Goal: Task Accomplishment & Management: Manage account settings

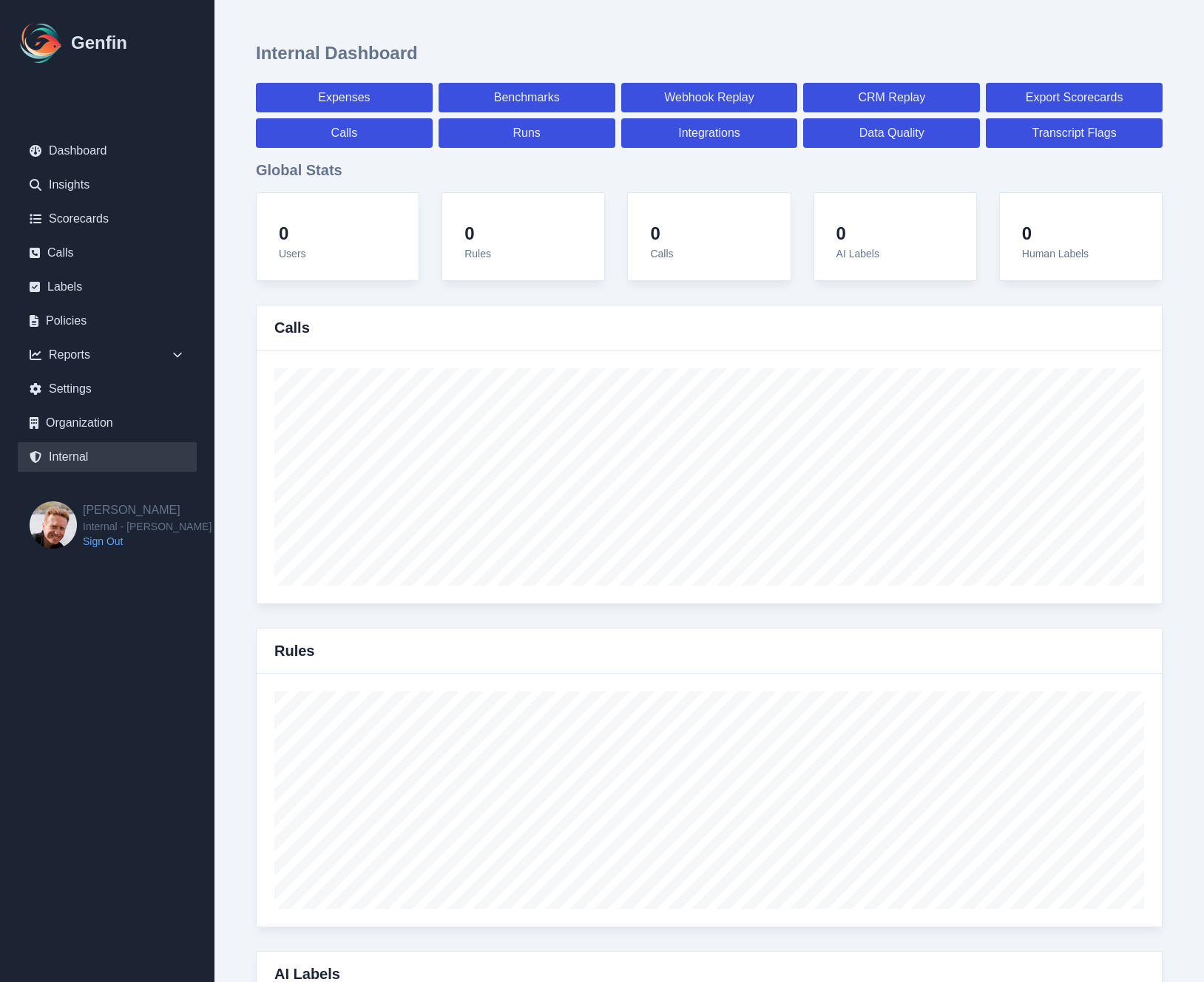
select select "paid"
select select "7"
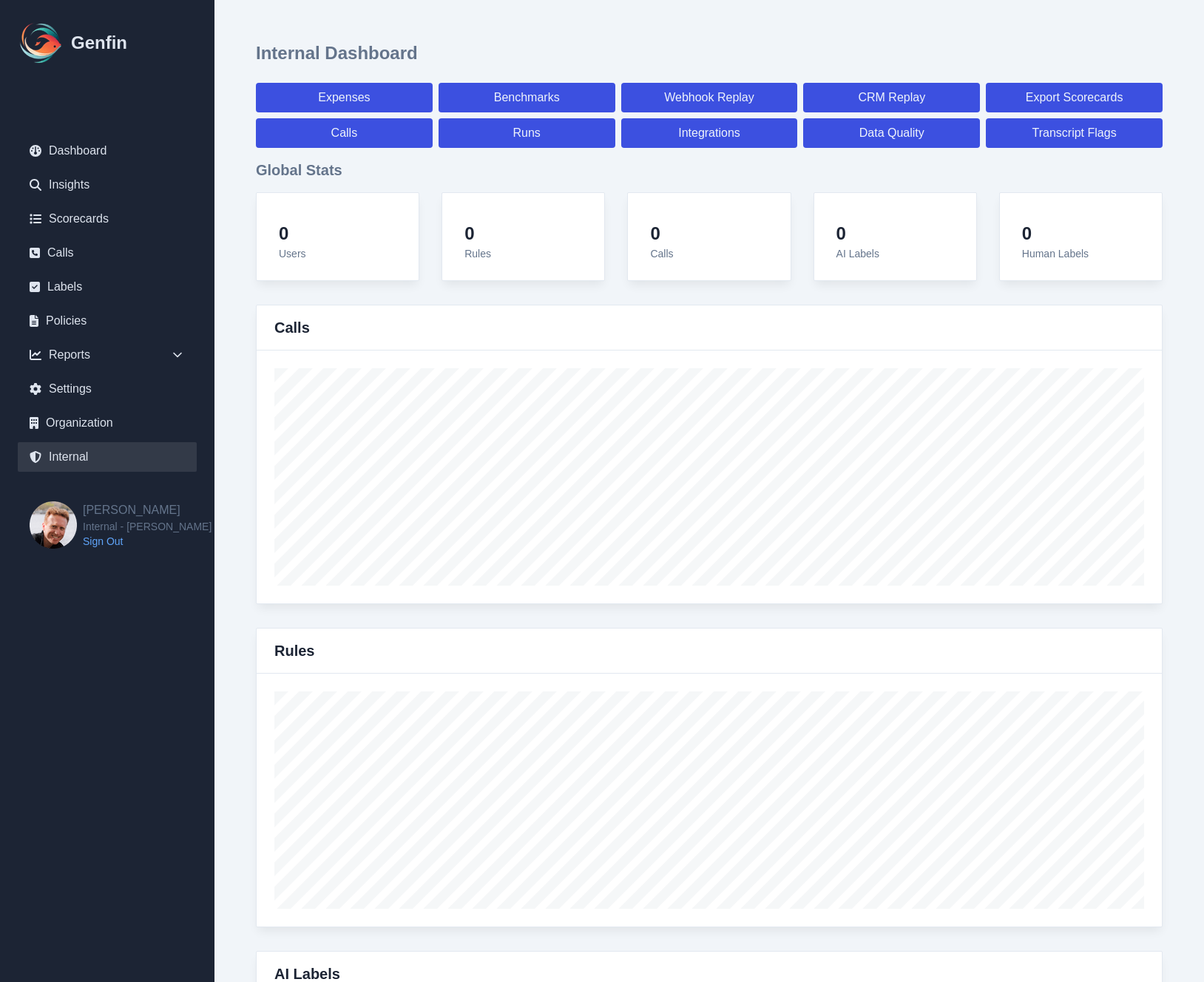
select select "paid"
select select "7"
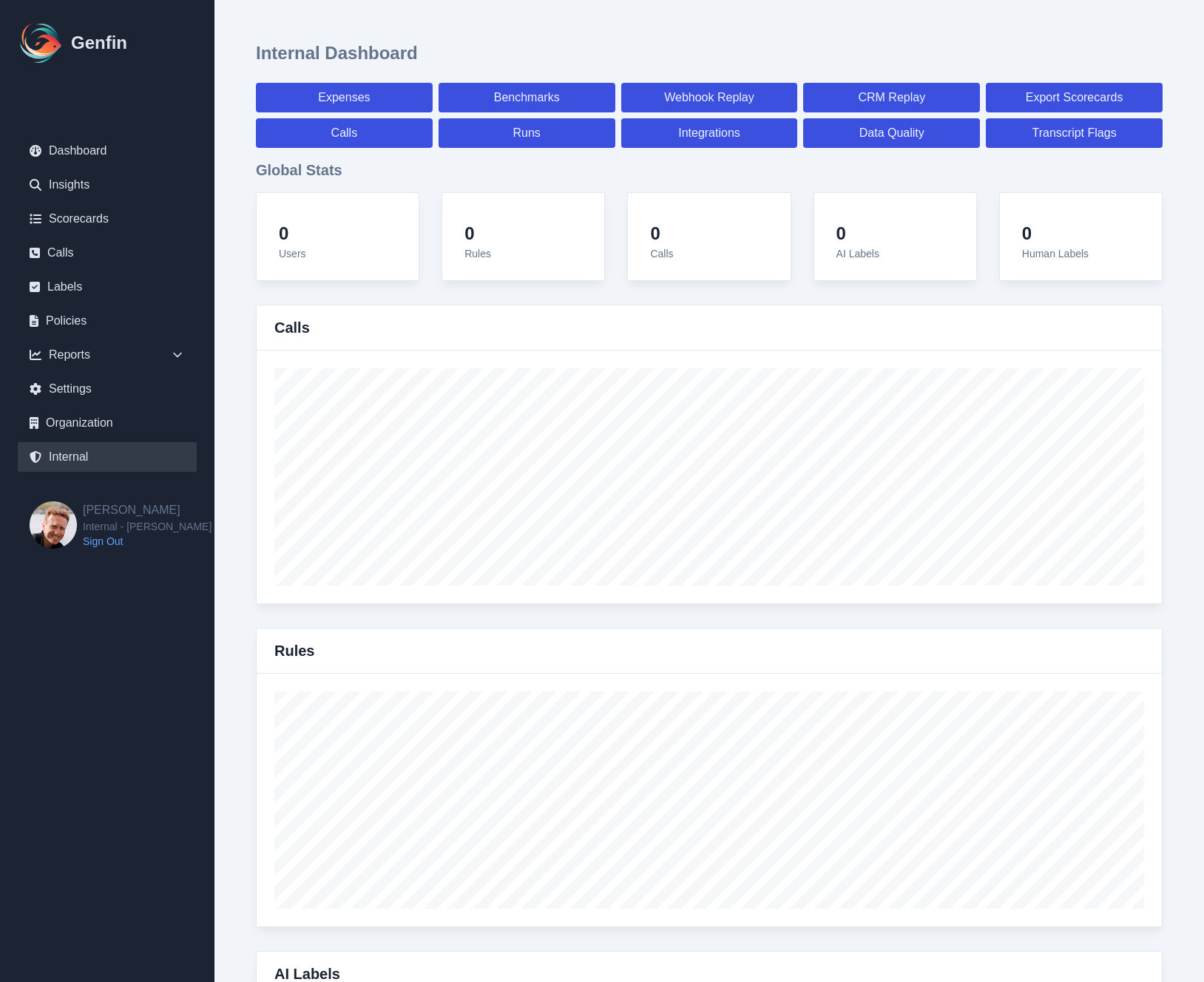
select select "7"
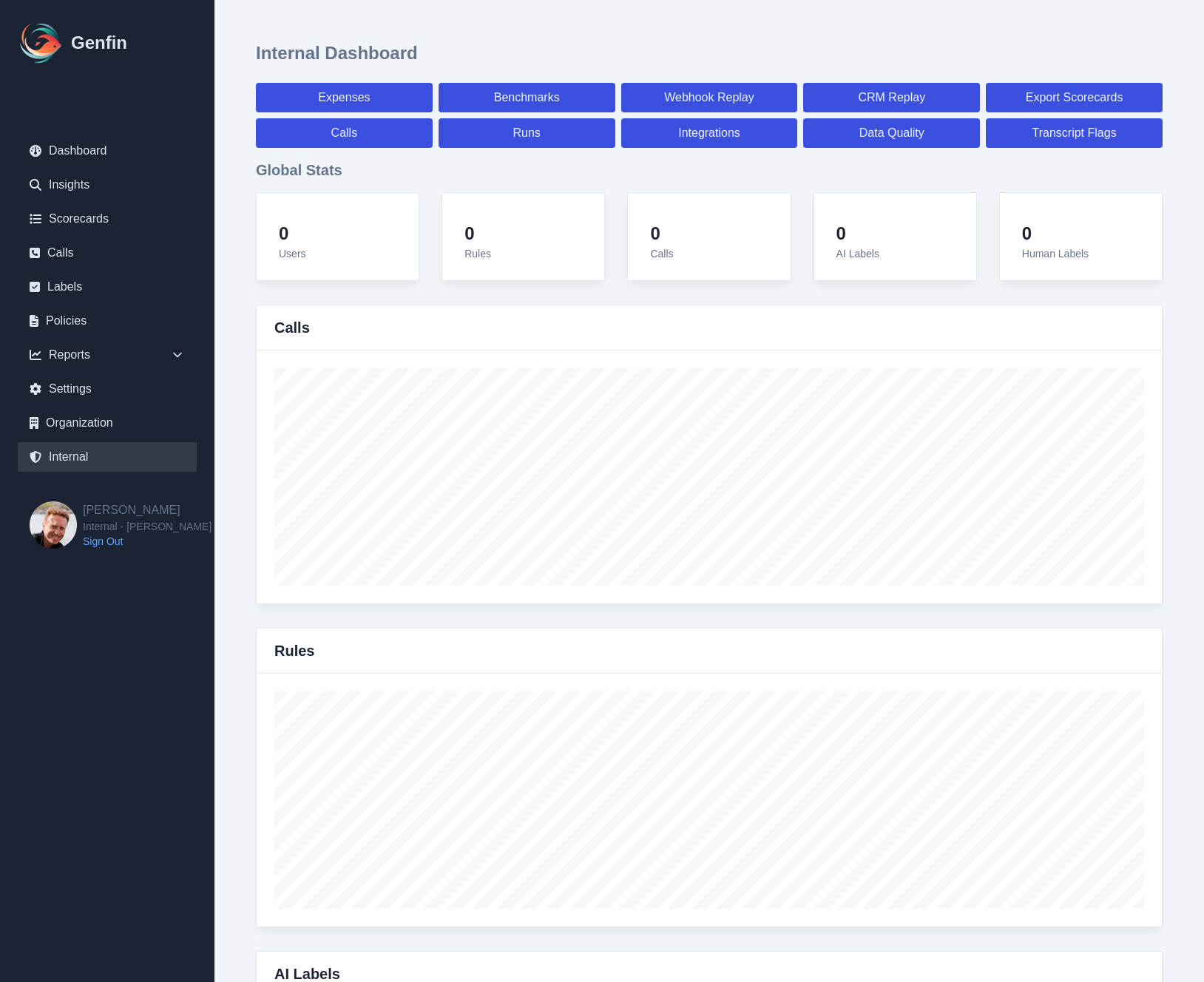
select select "7"
select select "paid"
select select "7"
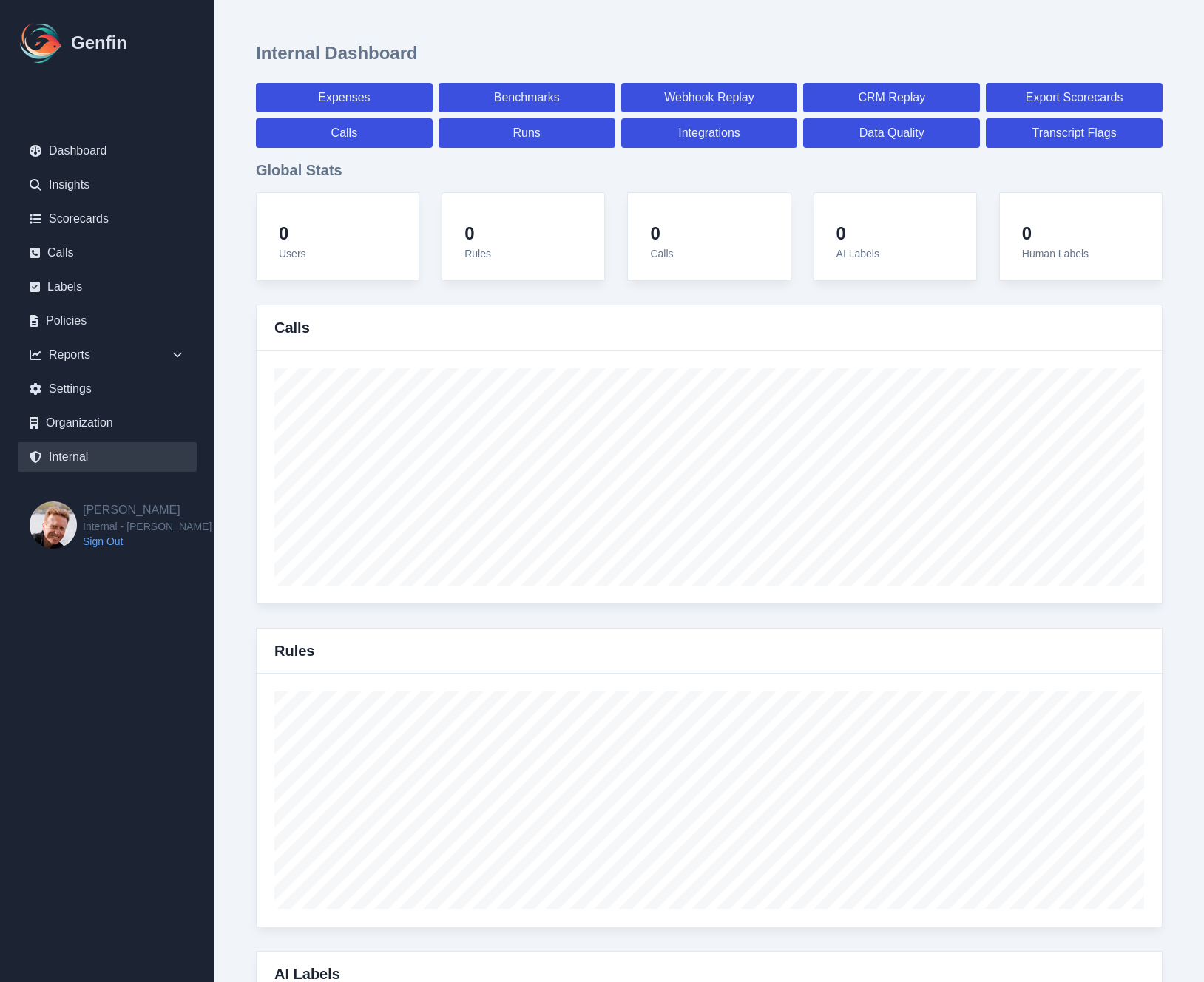
select select "7"
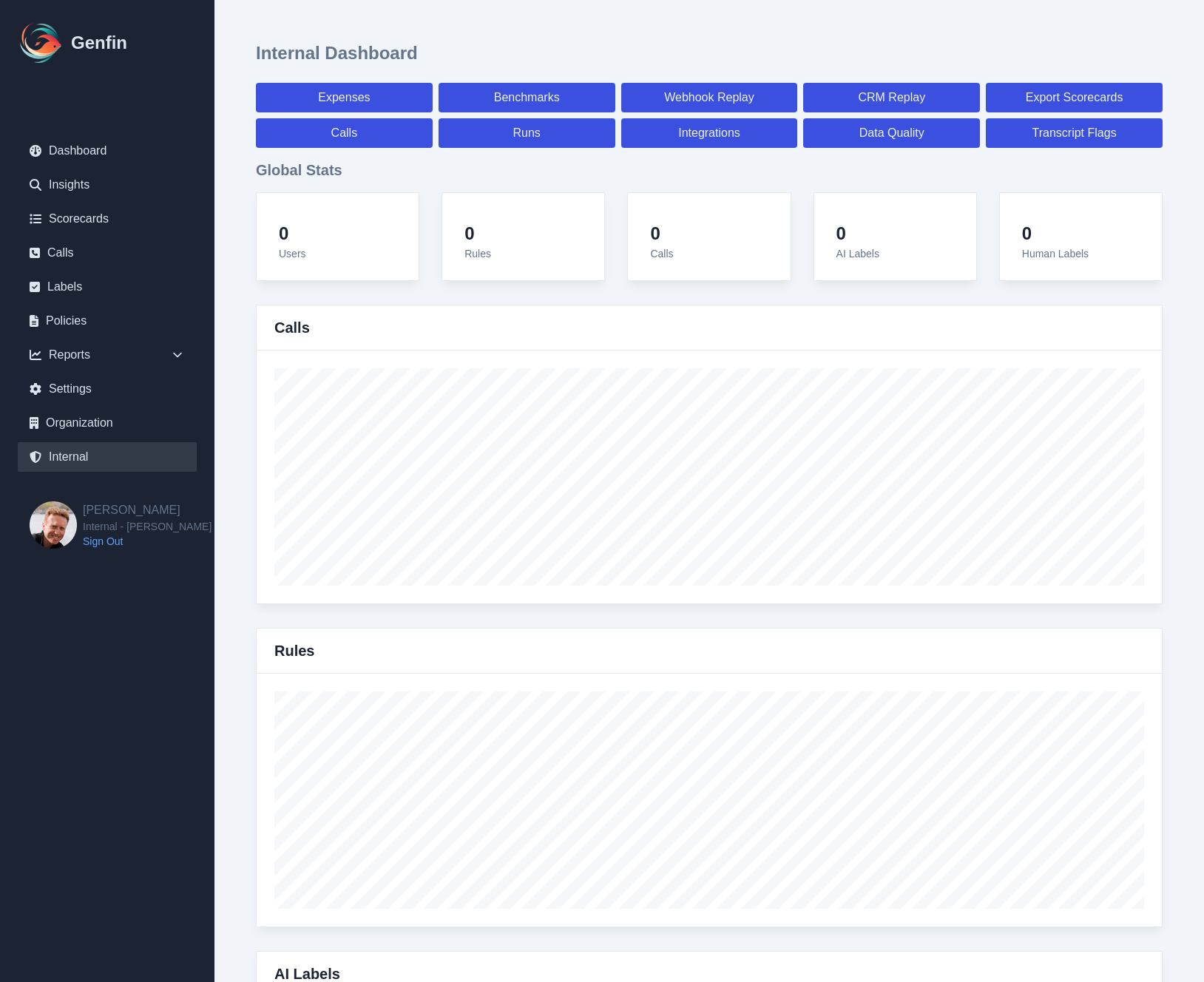
select select "7"
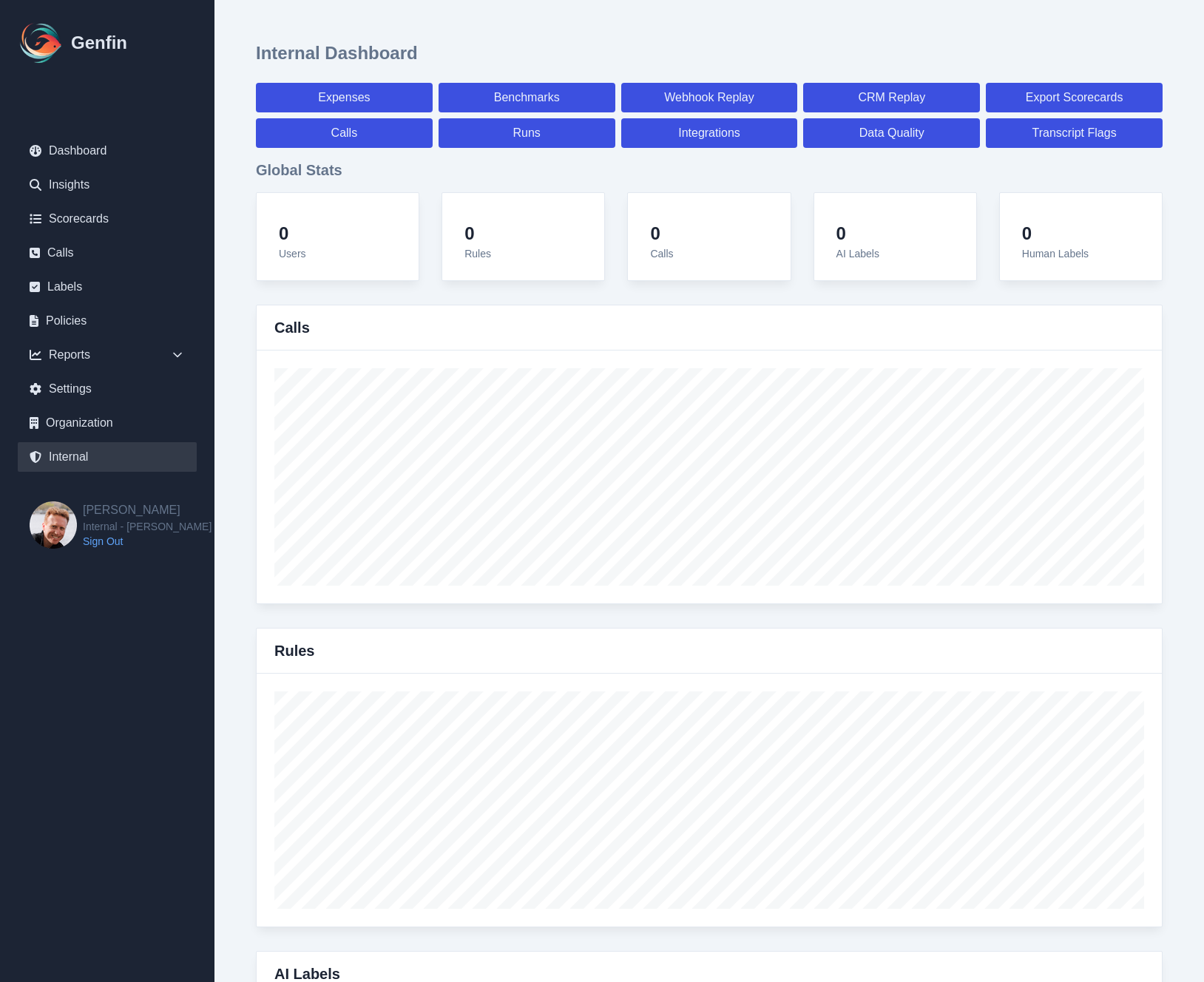
select select "7"
select select "paid"
select select "7"
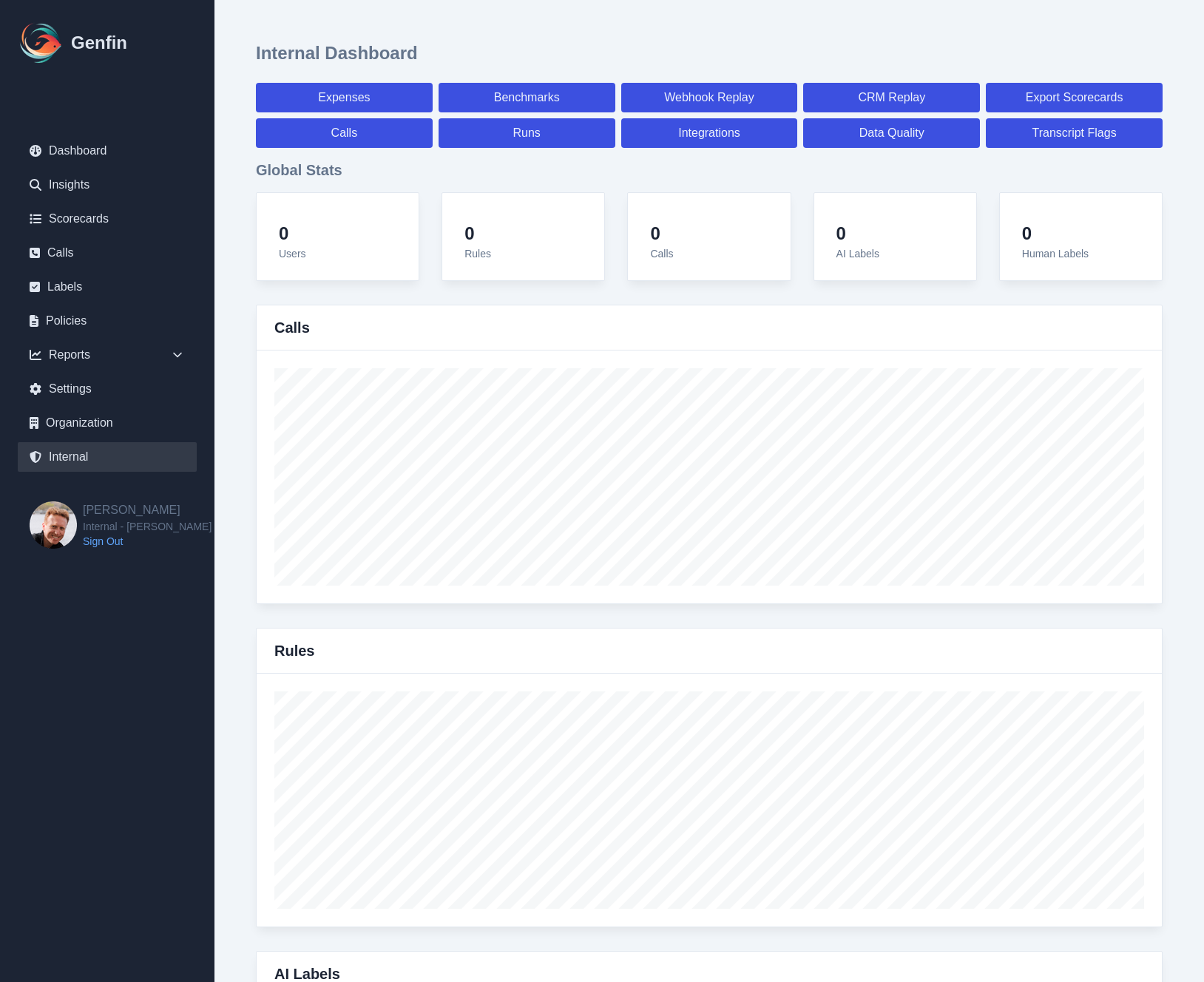
select select "paid"
select select "7"
select select "paid"
select select "7"
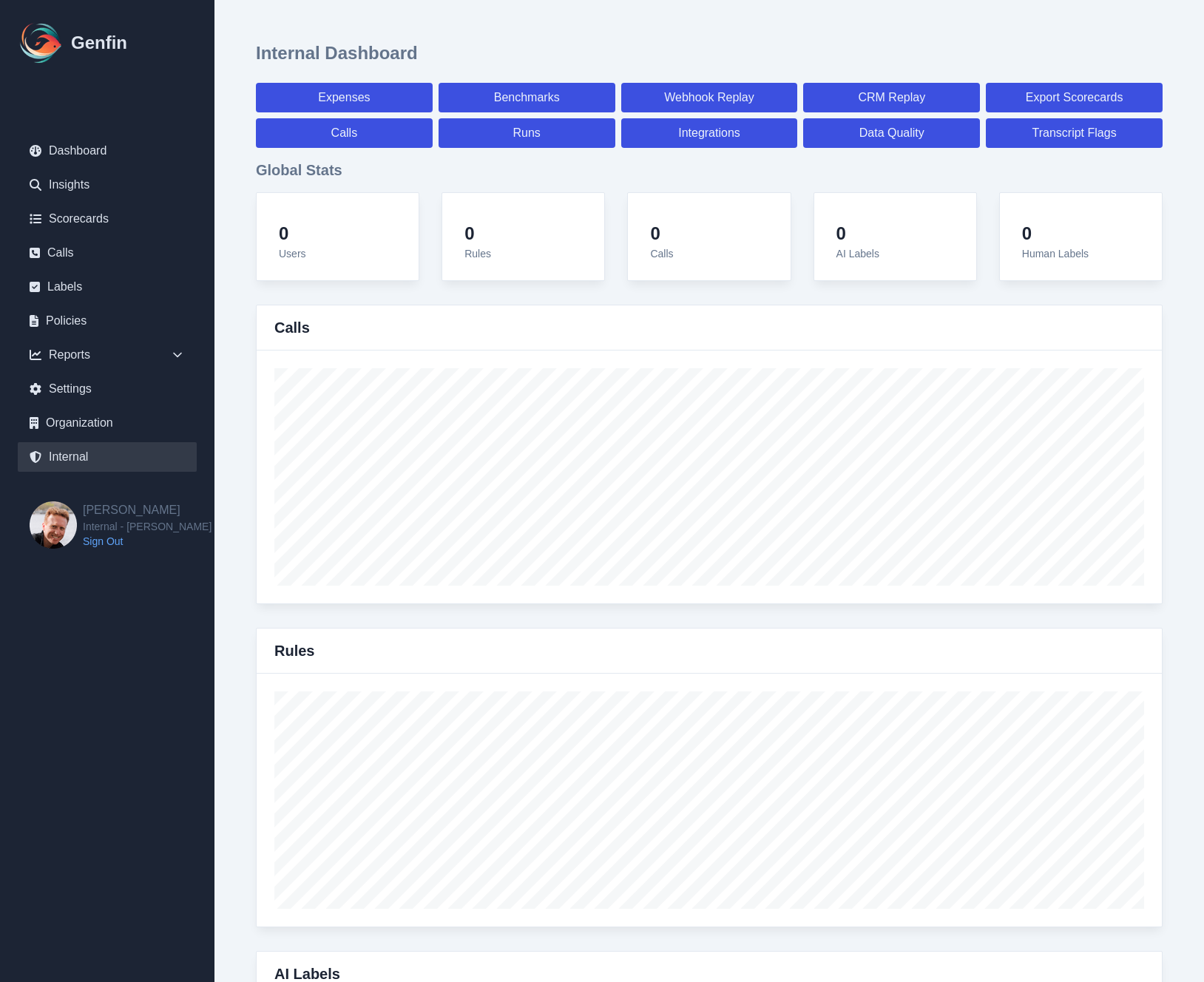
select select "7"
select select "paid"
select select "7"
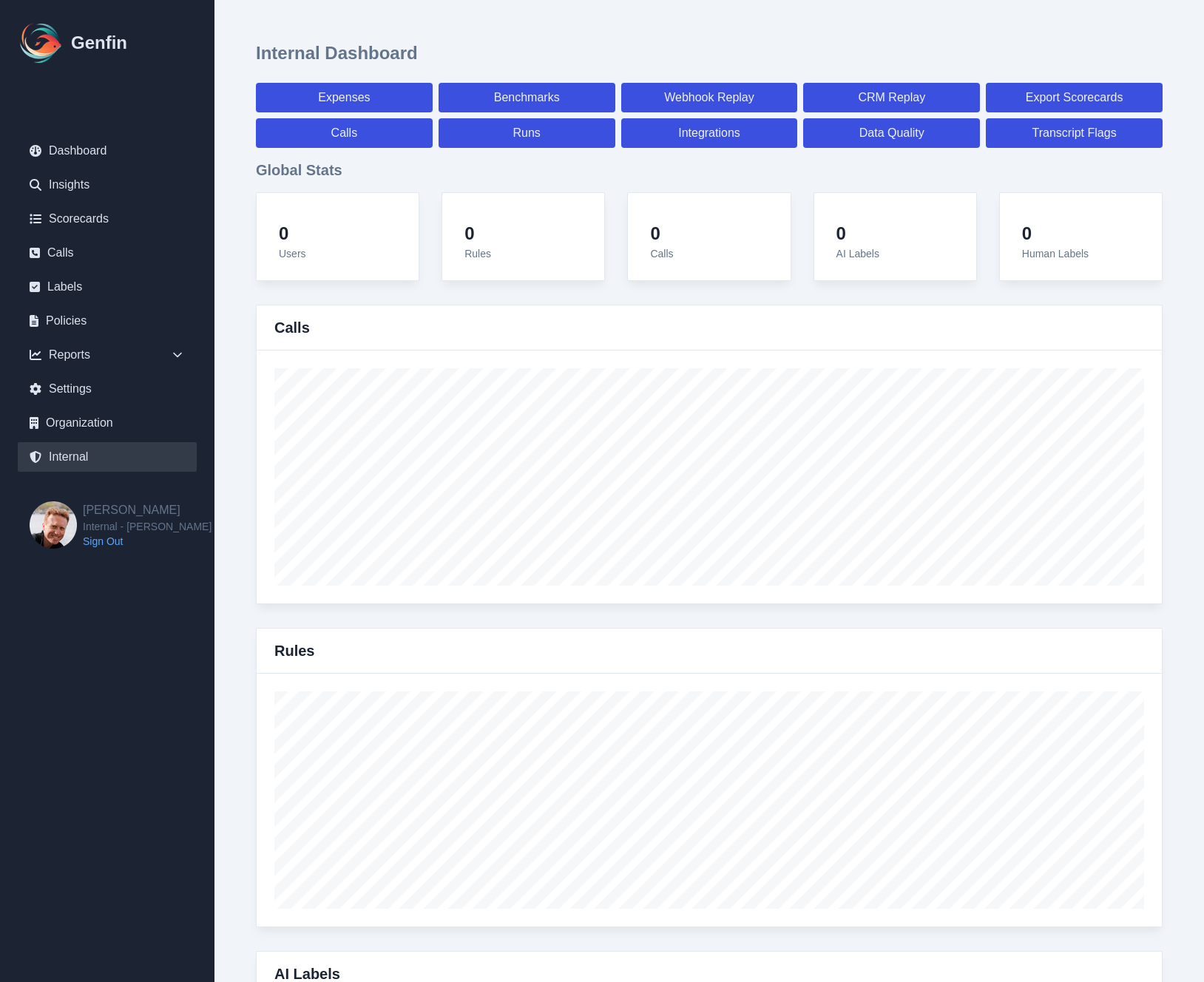
select select "paid"
select select "7"
select select "paid"
select select "7"
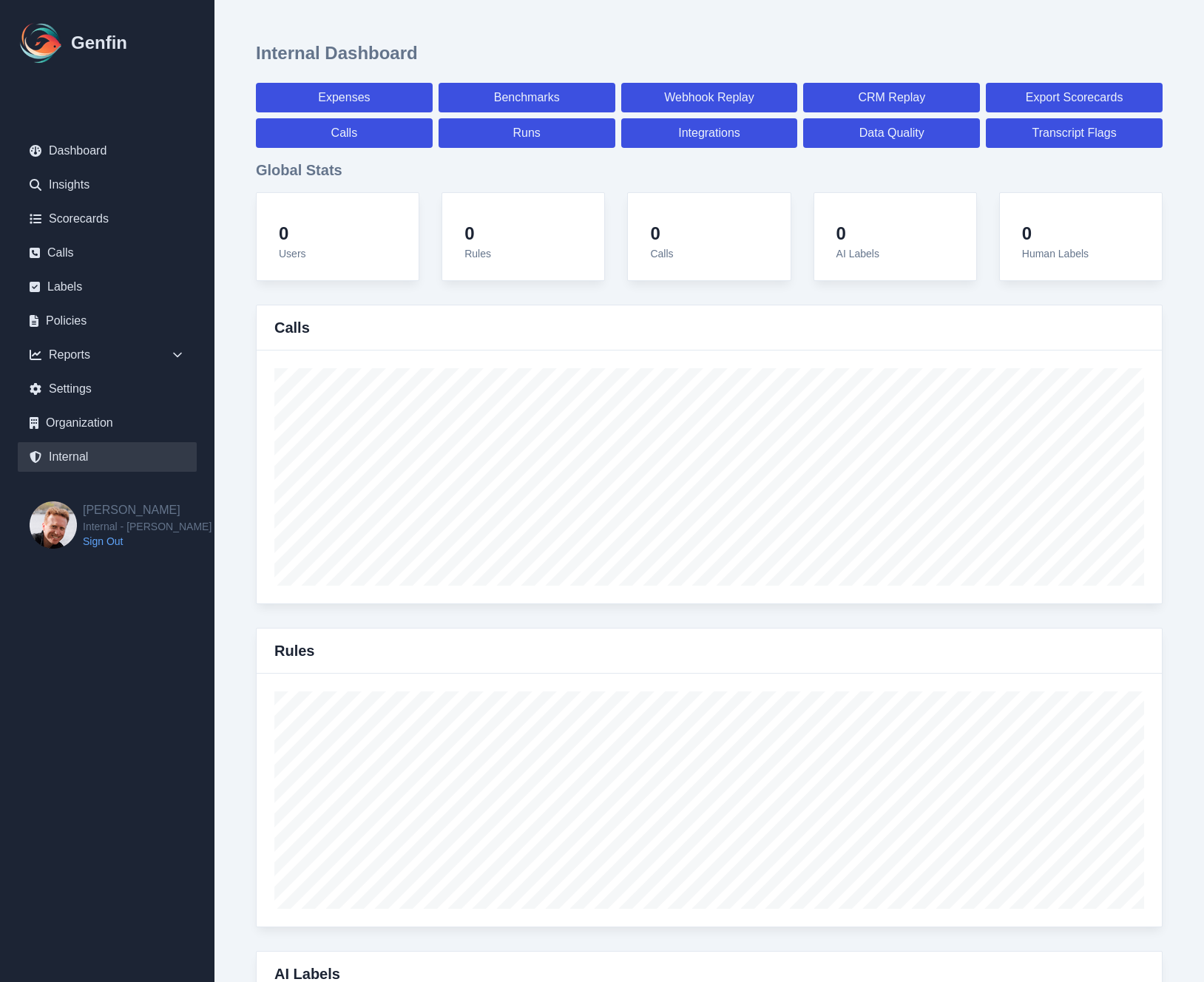
select select "7"
select select "paid"
select select "7"
select select "paid"
select select "7"
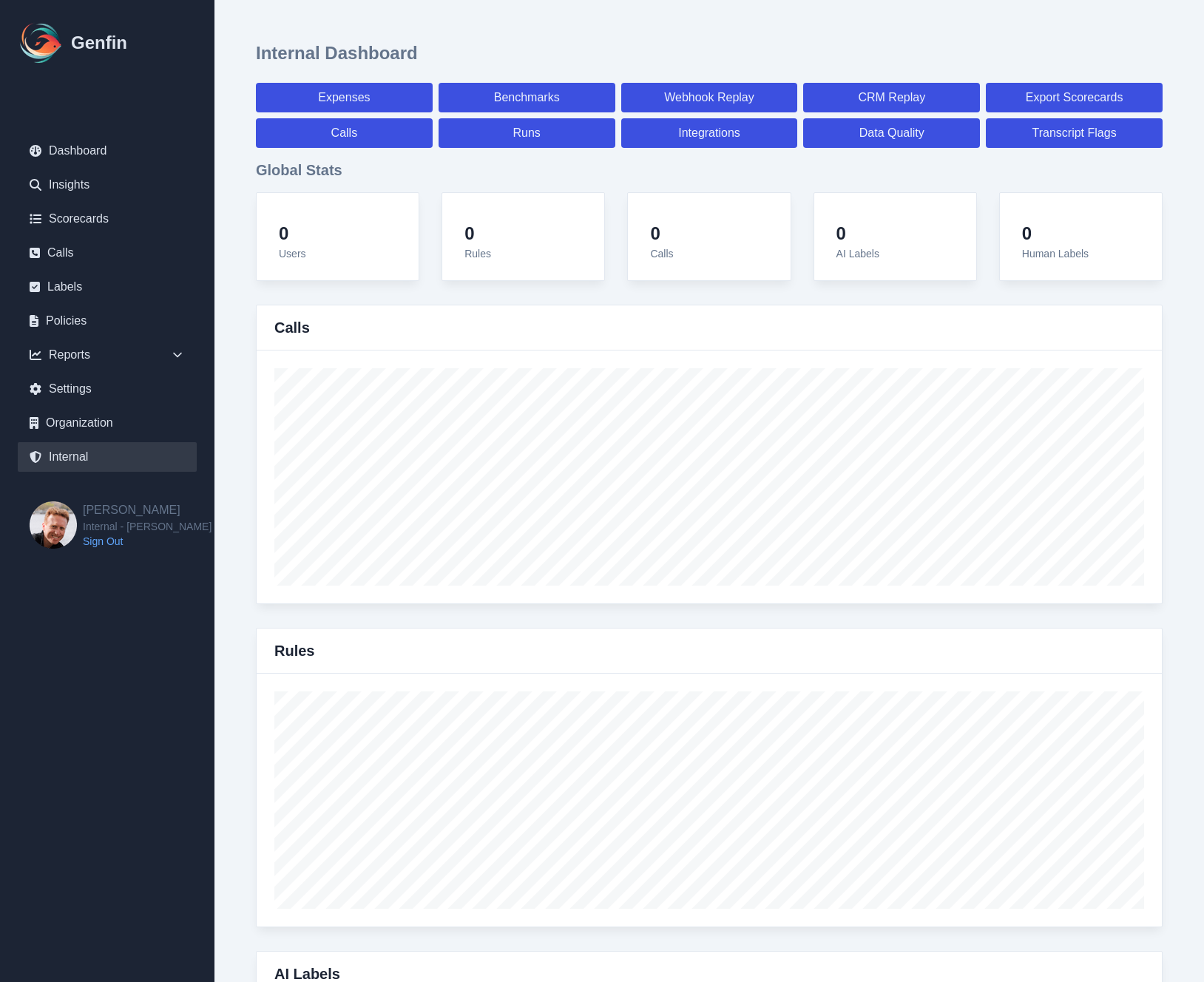
select select "7"
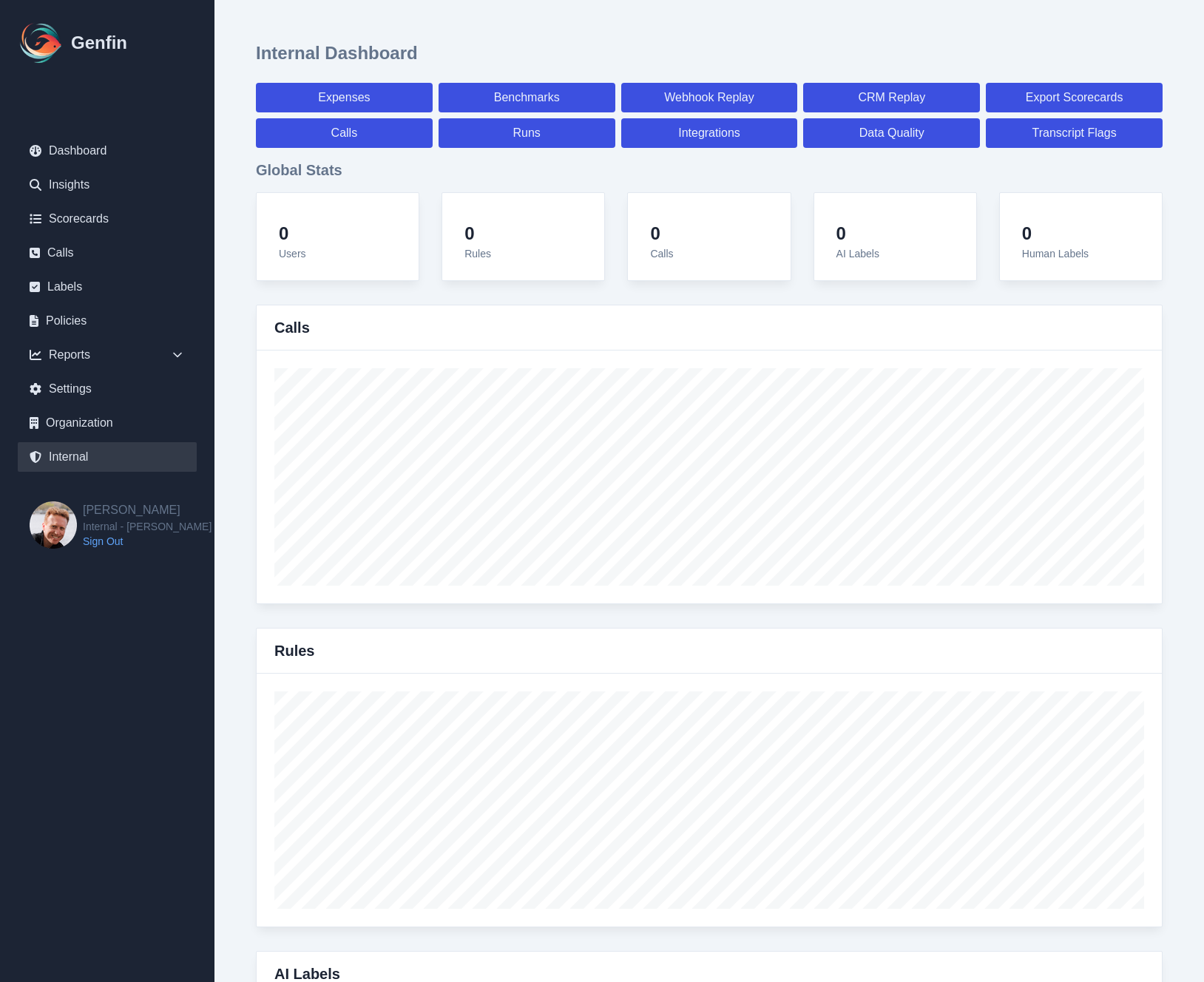
select select "paid"
select select "7"
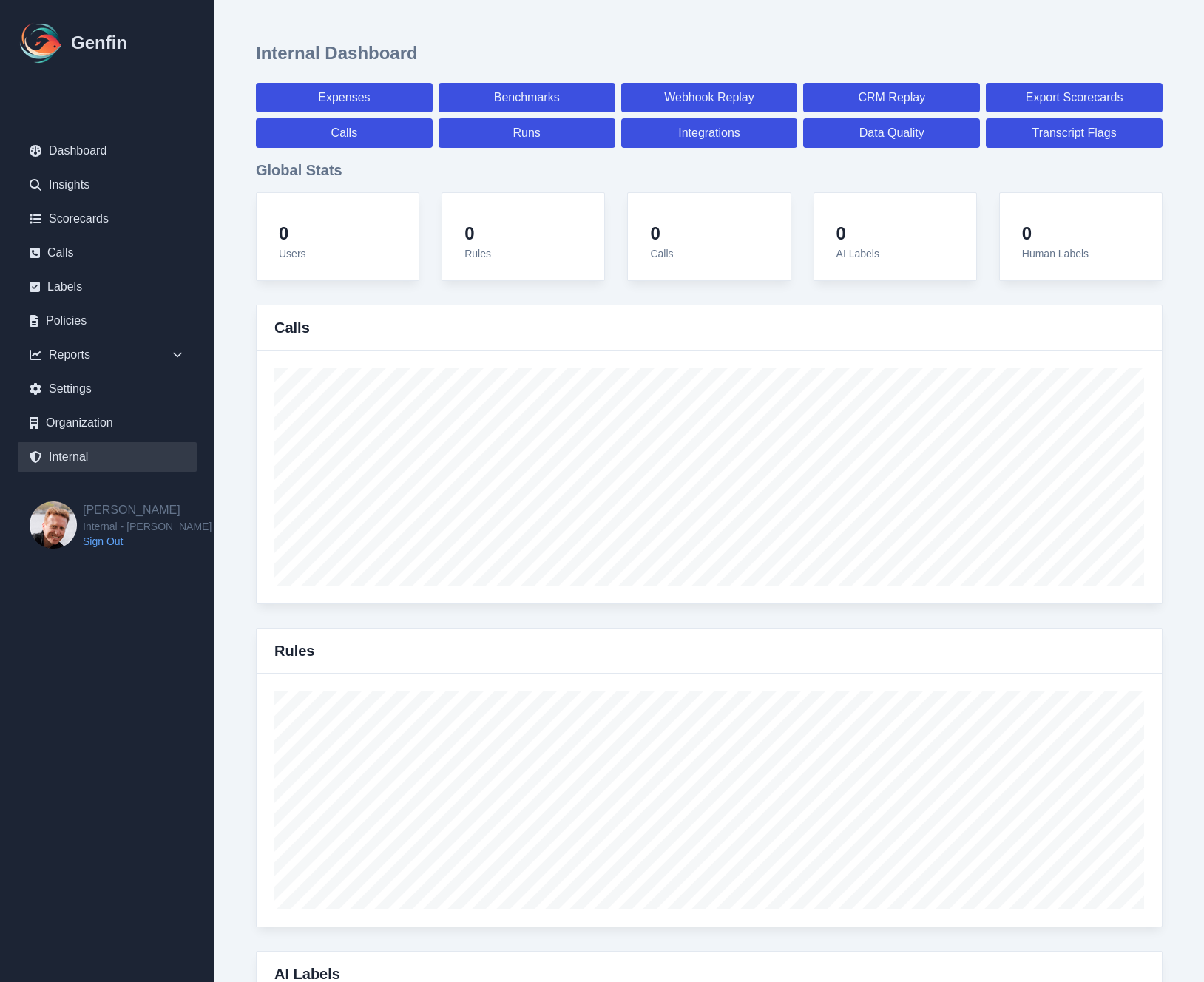
select select "paid"
select select "7"
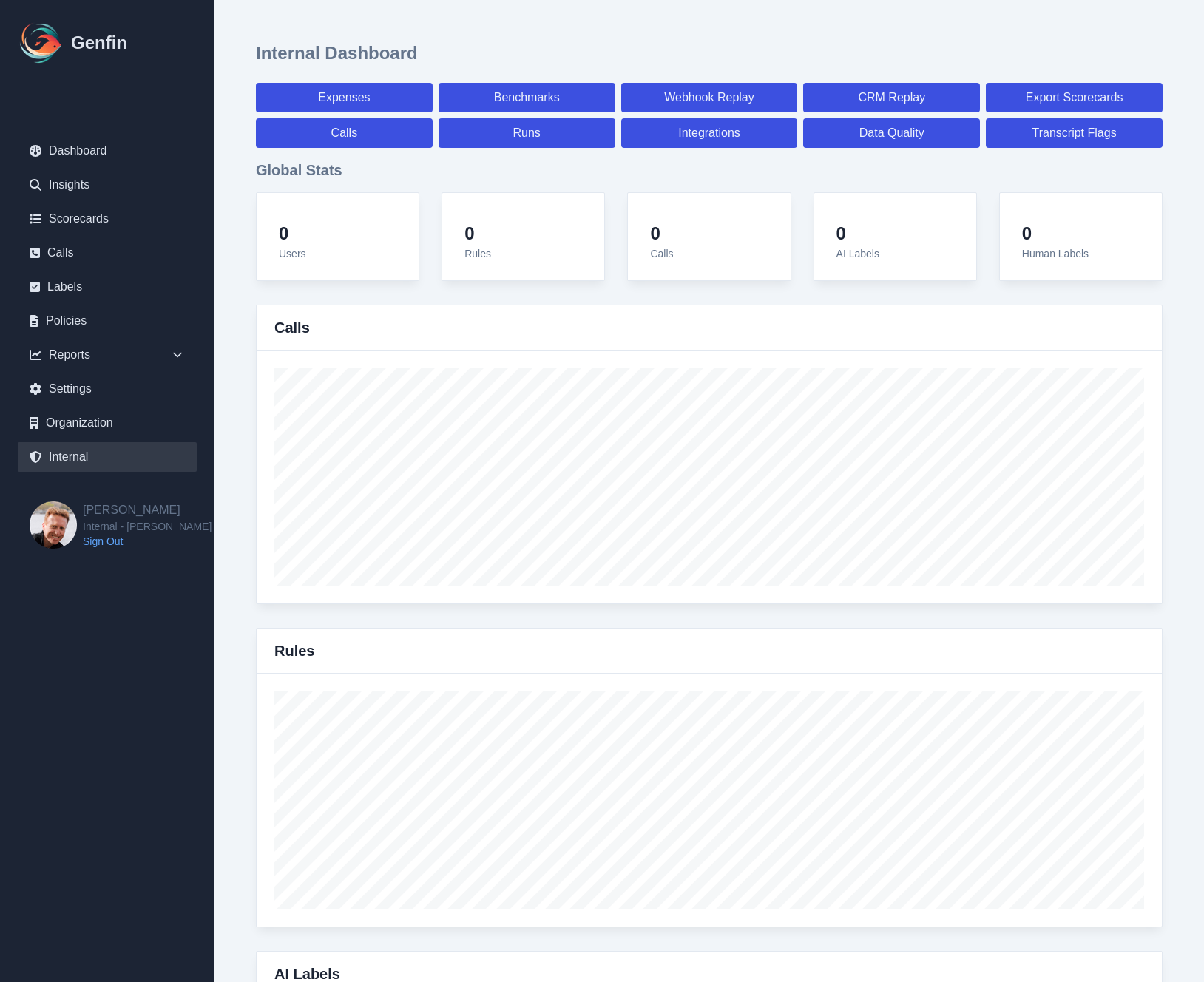
select select "7"
select select "paid"
select select "7"
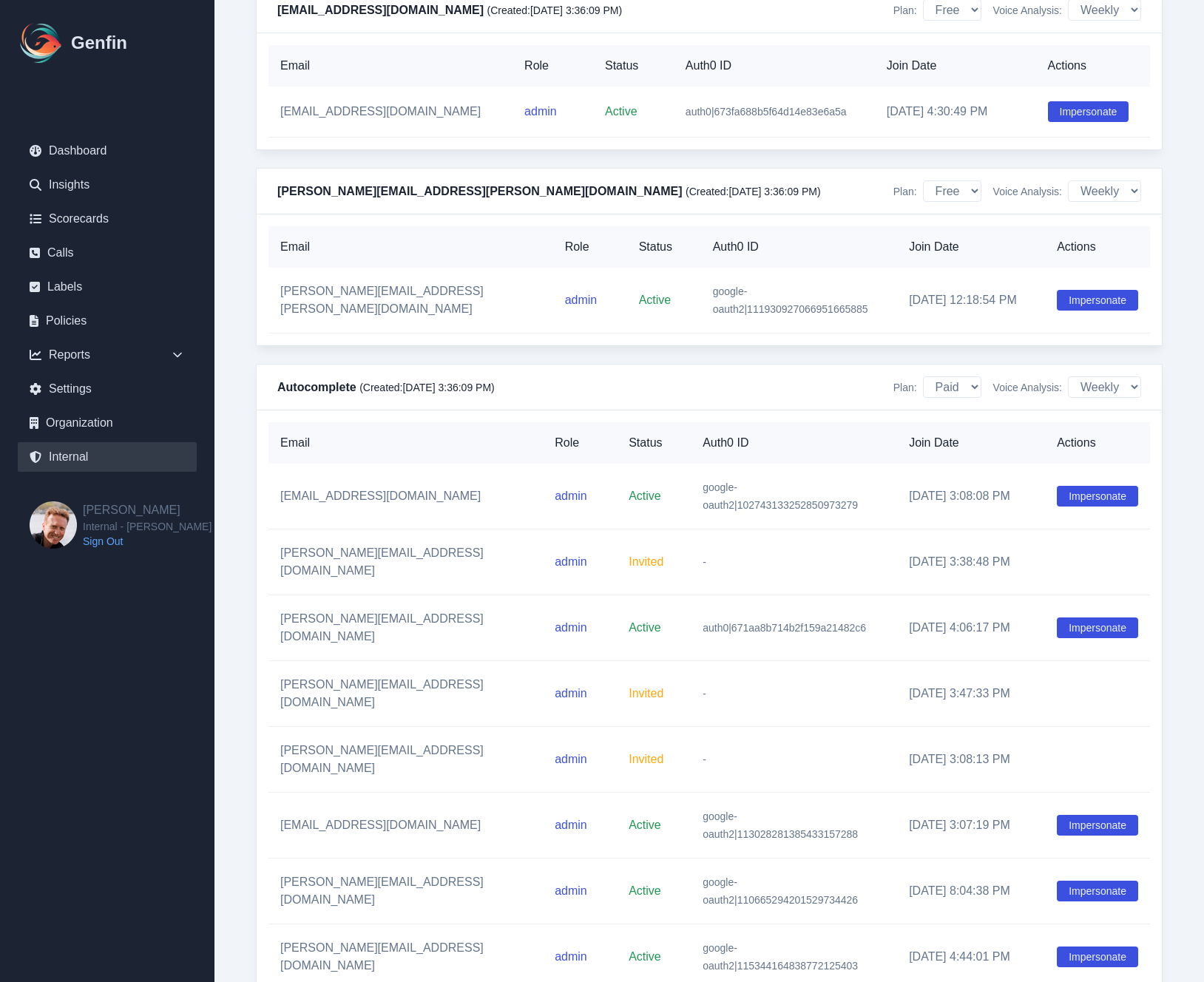
scroll to position [5687, 0]
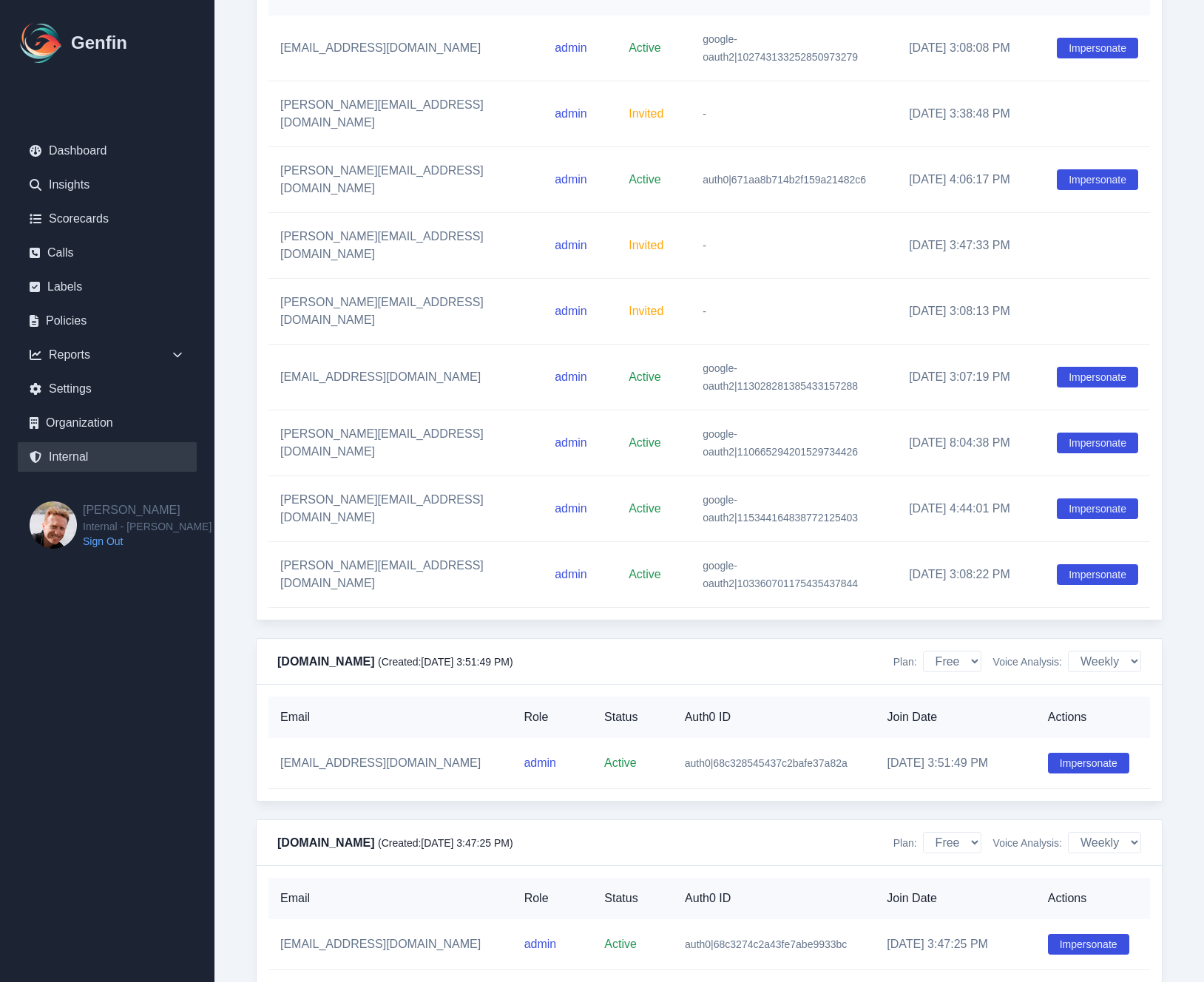
click at [1079, 477] on td "Impersonate" at bounding box center [1097, 509] width 105 height 66
click at [1082, 498] on button "Impersonate" at bounding box center [1098, 508] width 82 height 21
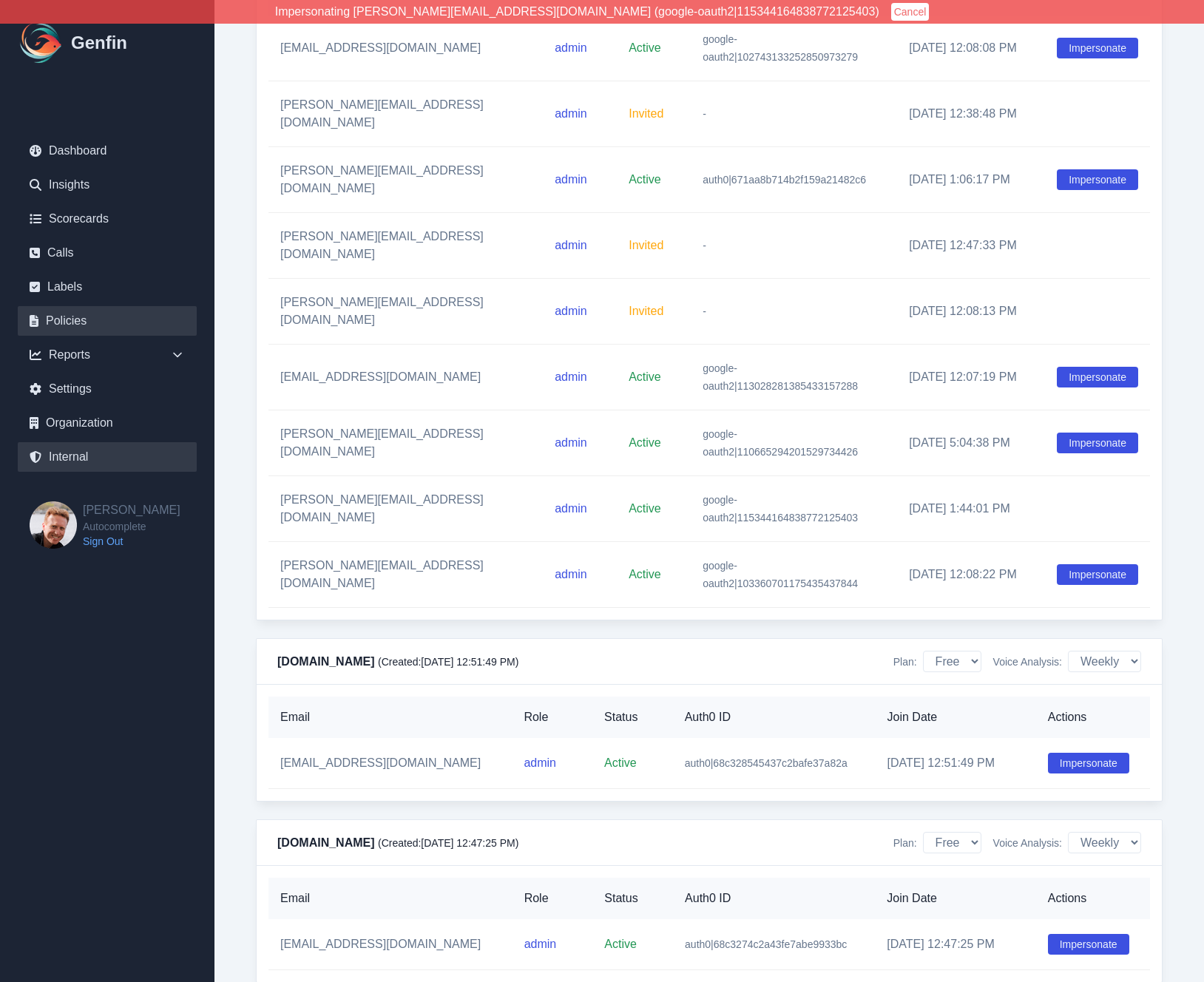
click at [86, 323] on link "Policies" at bounding box center [107, 321] width 179 height 30
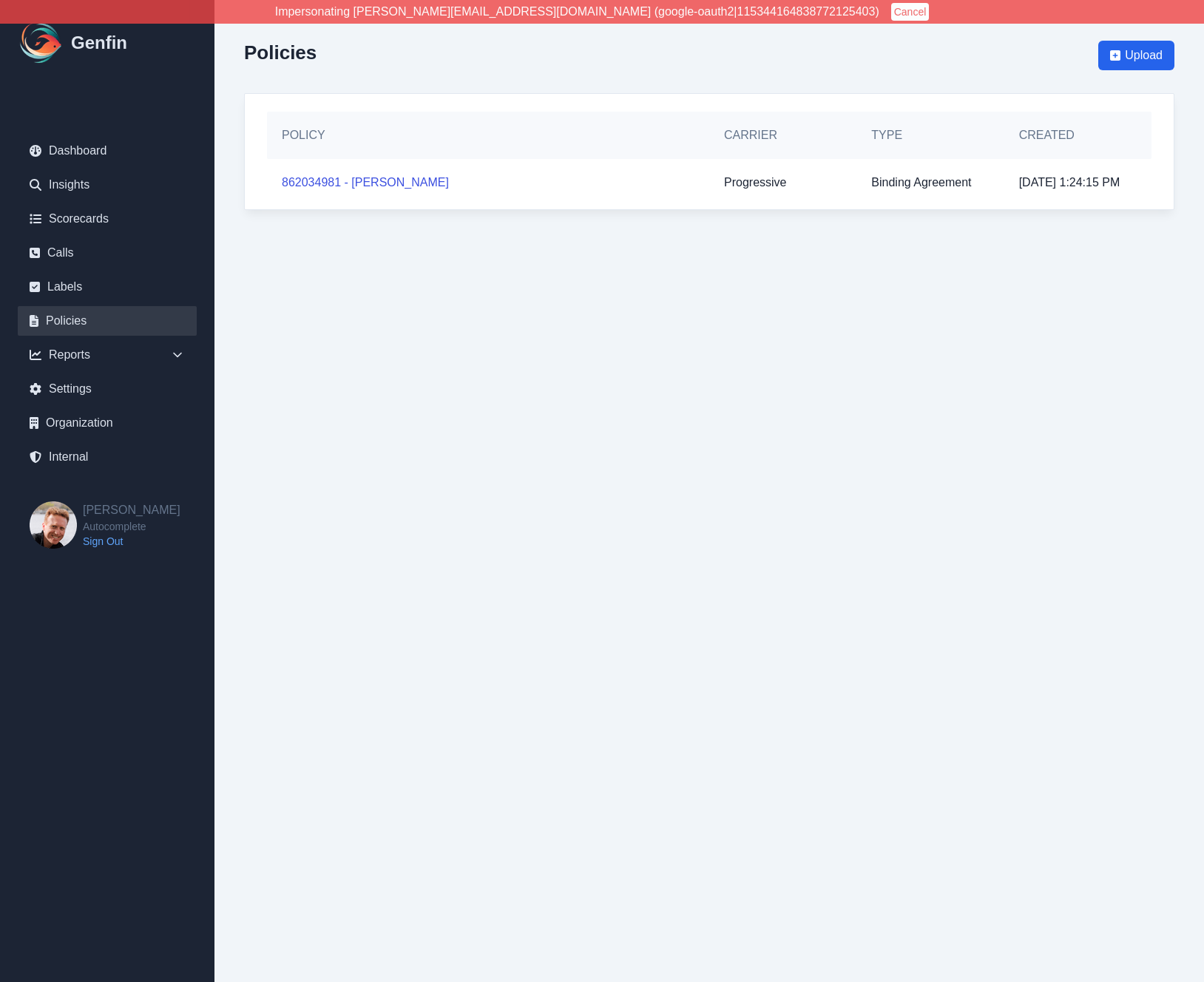
click at [891, 18] on button "Cancel" at bounding box center [910, 12] width 39 height 18
